Goal: Book appointment/travel/reservation

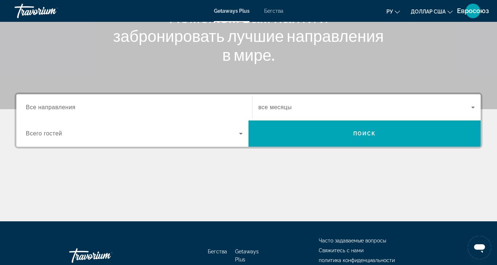
scroll to position [146, 0]
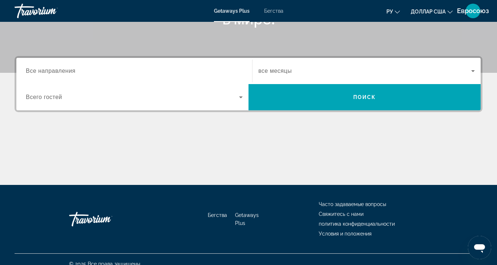
click at [62, 71] on span "Все направления" at bounding box center [51, 71] width 50 height 6
click at [62, 71] on input "Destination Все направления" at bounding box center [134, 71] width 217 height 9
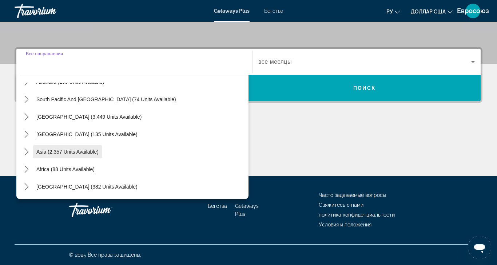
scroll to position [199, 0]
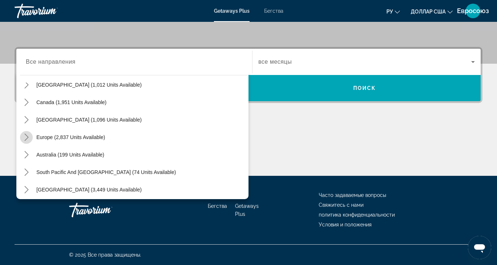
click at [27, 134] on icon "Toggle Europe (2,837 units available) submenu" at bounding box center [26, 137] width 7 height 7
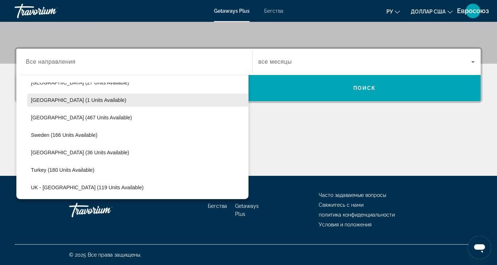
scroll to position [346, 0]
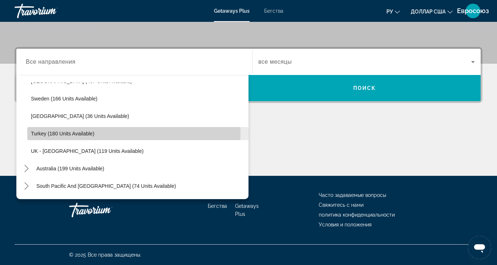
click at [78, 131] on span "Turkey (180 units available)" at bounding box center [62, 134] width 63 height 6
type input "**********"
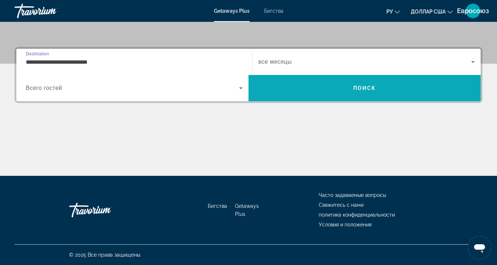
click at [350, 79] on span "Поиск" at bounding box center [365, 87] width 232 height 17
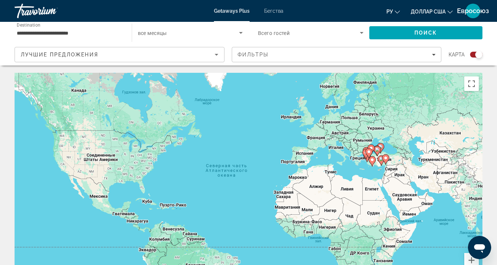
click at [470, 55] on div "Search widget" at bounding box center [476, 55] width 12 height 6
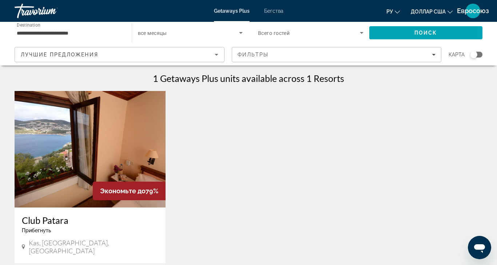
click at [181, 35] on span "Search widget" at bounding box center [189, 32] width 102 height 9
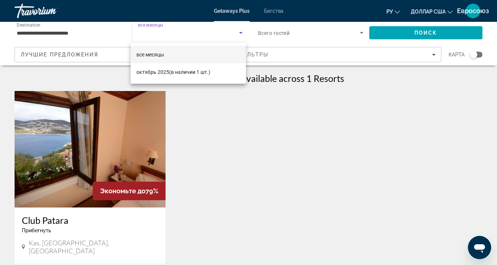
click at [367, 136] on div at bounding box center [248, 132] width 497 height 265
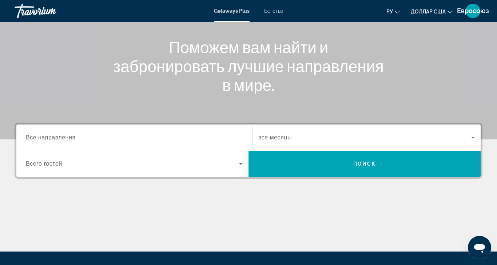
scroll to position [109, 0]
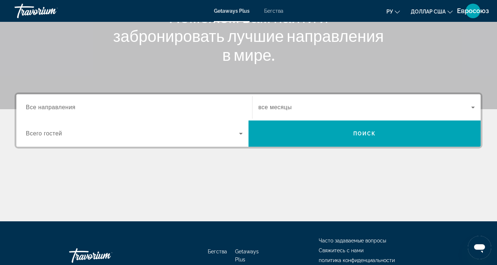
click at [57, 108] on span "Все направления" at bounding box center [51, 107] width 50 height 6
click at [57, 108] on input "Destination Все направления" at bounding box center [134, 107] width 217 height 9
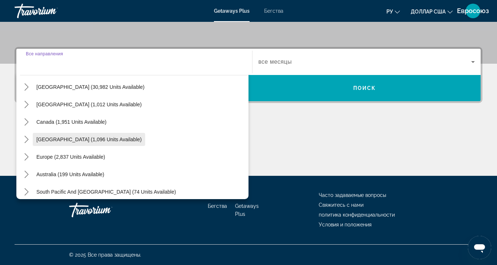
scroll to position [36, 0]
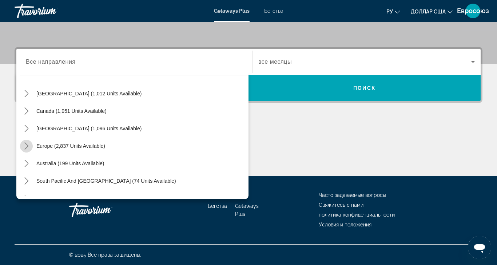
click at [24, 142] on icon "Toggle Europe (2,837 units available) submenu" at bounding box center [26, 145] width 7 height 7
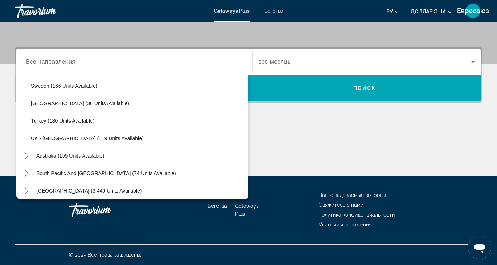
scroll to position [382, 0]
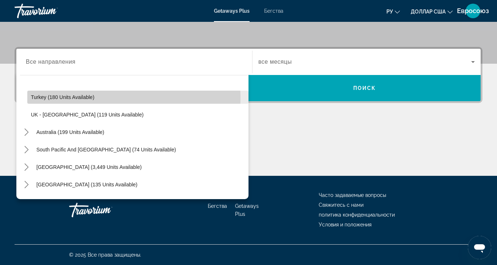
click at [48, 94] on span "Turkey (180 units available)" at bounding box center [62, 97] width 63 height 6
type input "**********"
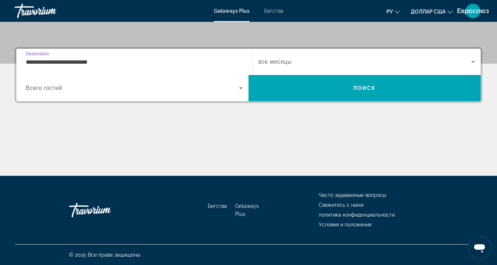
click at [296, 58] on span "Виджет поиска" at bounding box center [365, 62] width 213 height 9
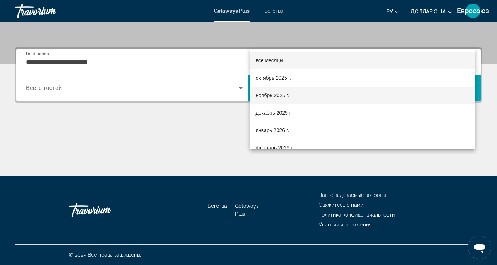
click at [274, 95] on font "ноябрь 2025 г." at bounding box center [272, 95] width 33 height 6
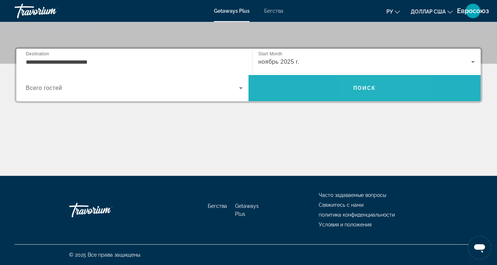
click at [363, 76] on span "Поиск" at bounding box center [365, 88] width 232 height 26
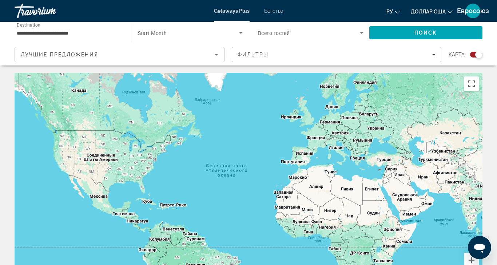
click at [470, 54] on div "Search widget" at bounding box center [476, 55] width 12 height 6
